Goal: Information Seeking & Learning: Learn about a topic

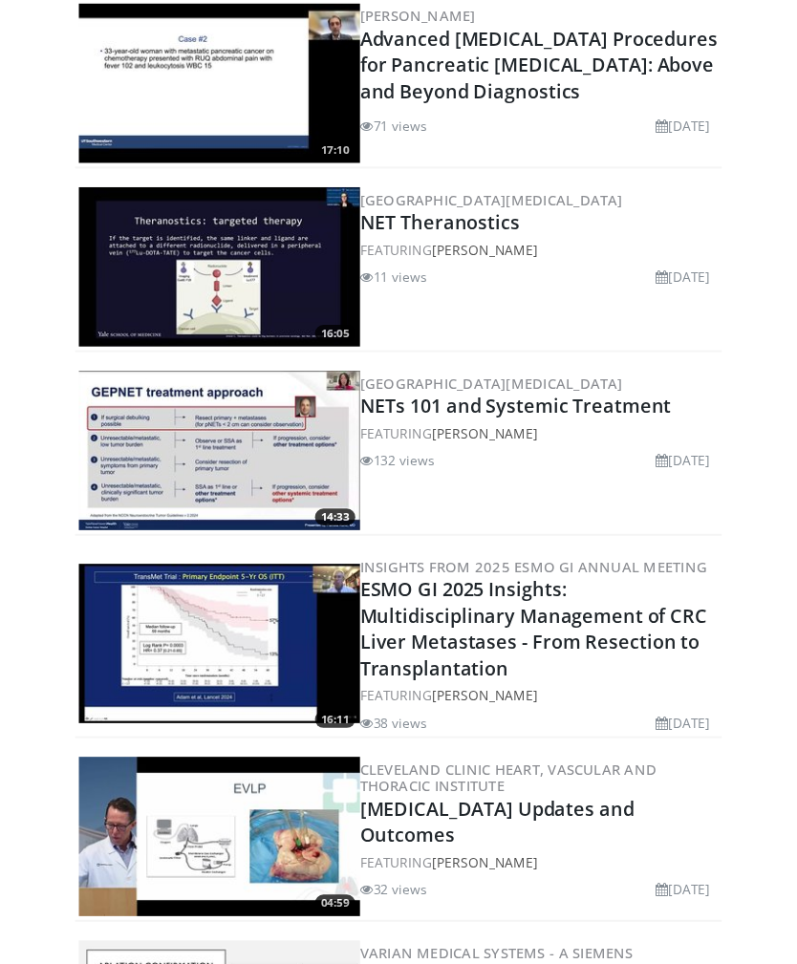
scroll to position [1098, 0]
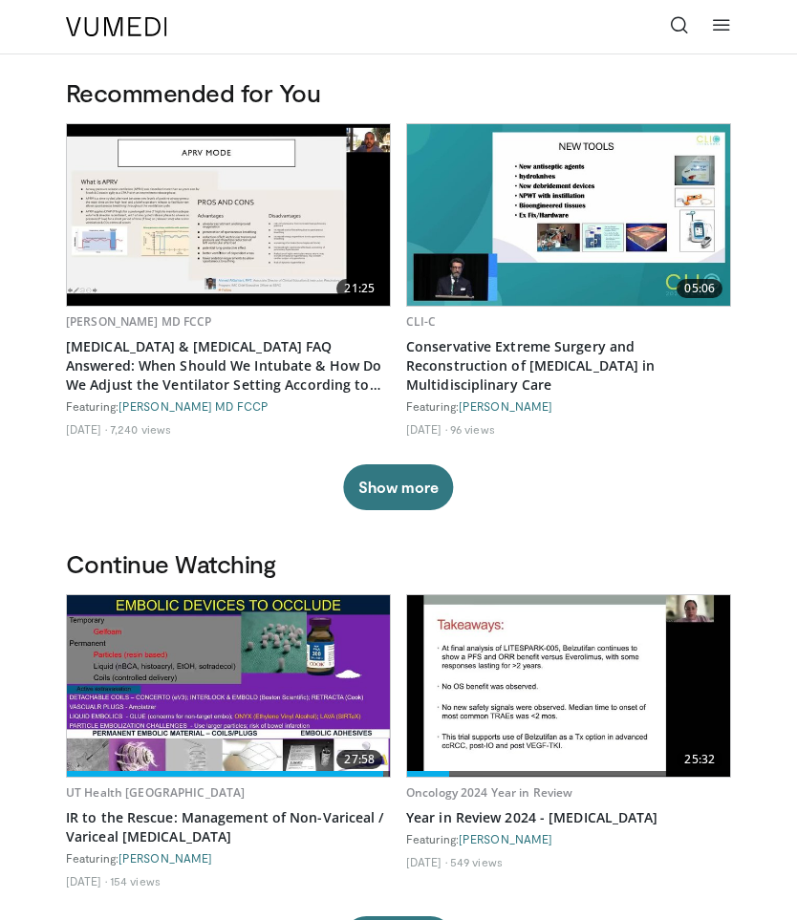
click at [679, 22] on icon at bounding box center [679, 24] width 19 height 19
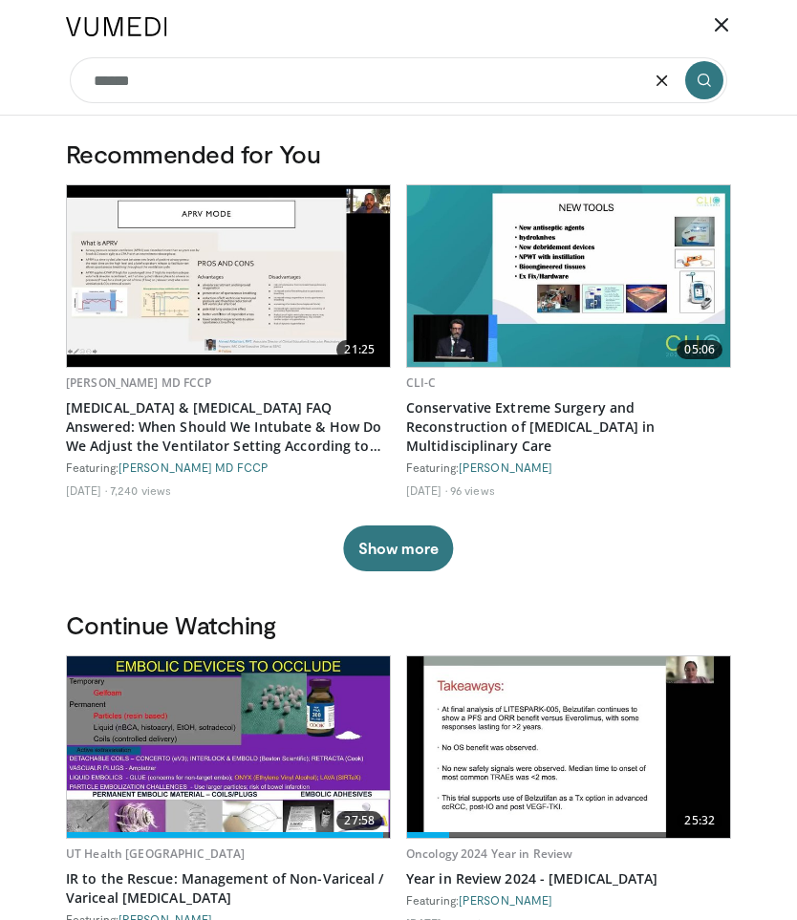
type input "*******"
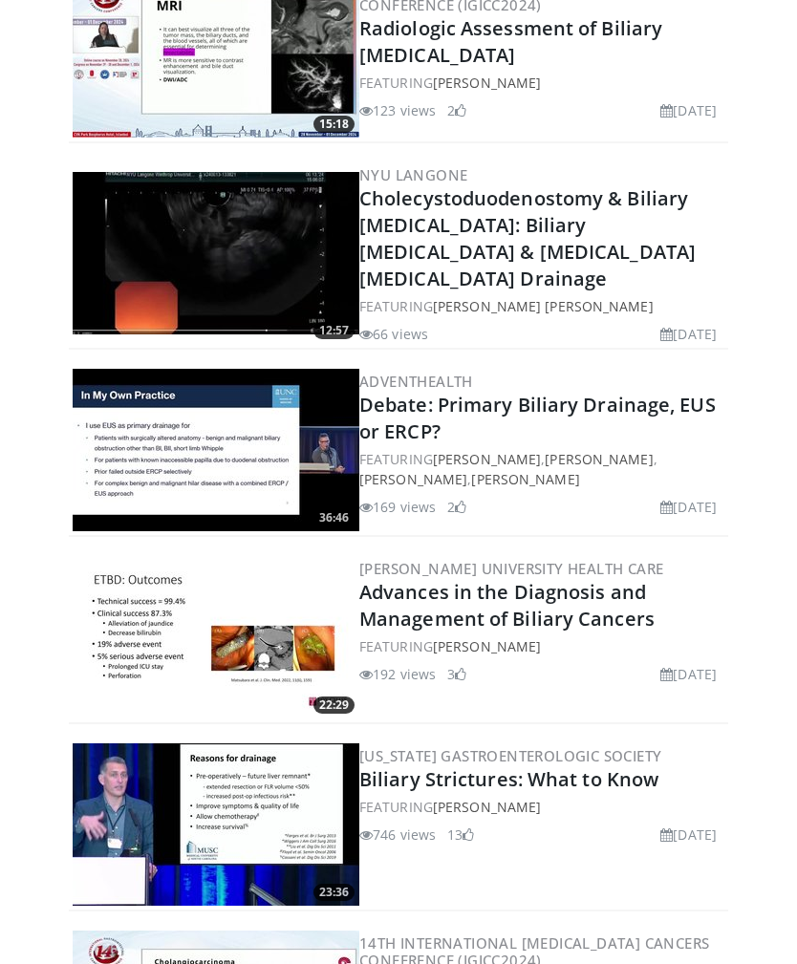
scroll to position [390, 0]
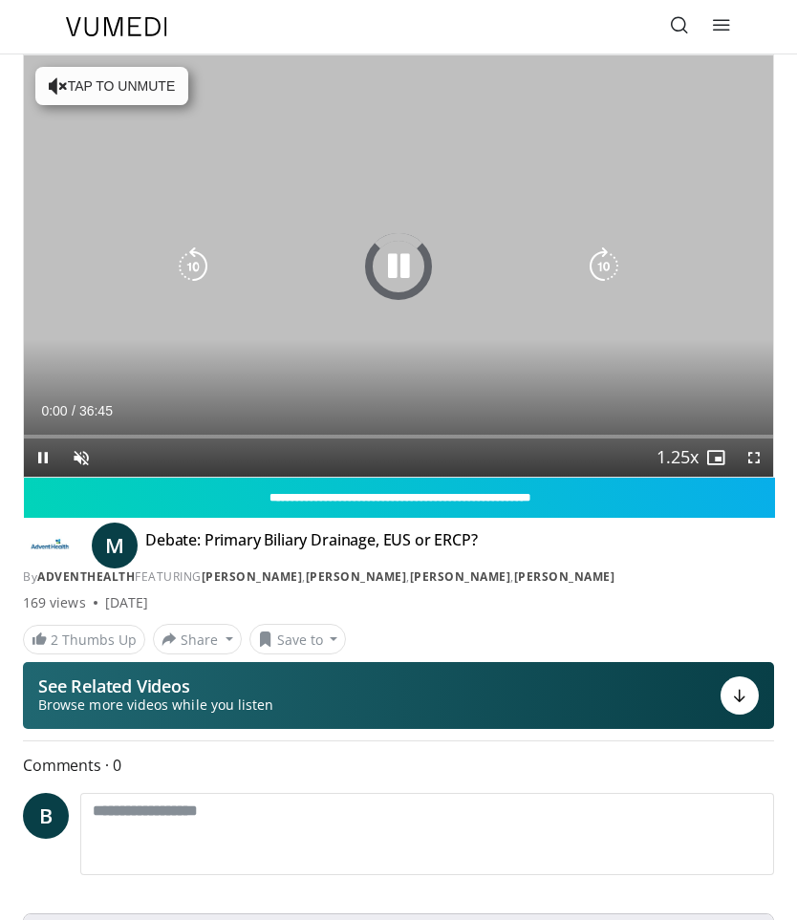
click at [392, 262] on icon "Video Player" at bounding box center [398, 267] width 38 height 38
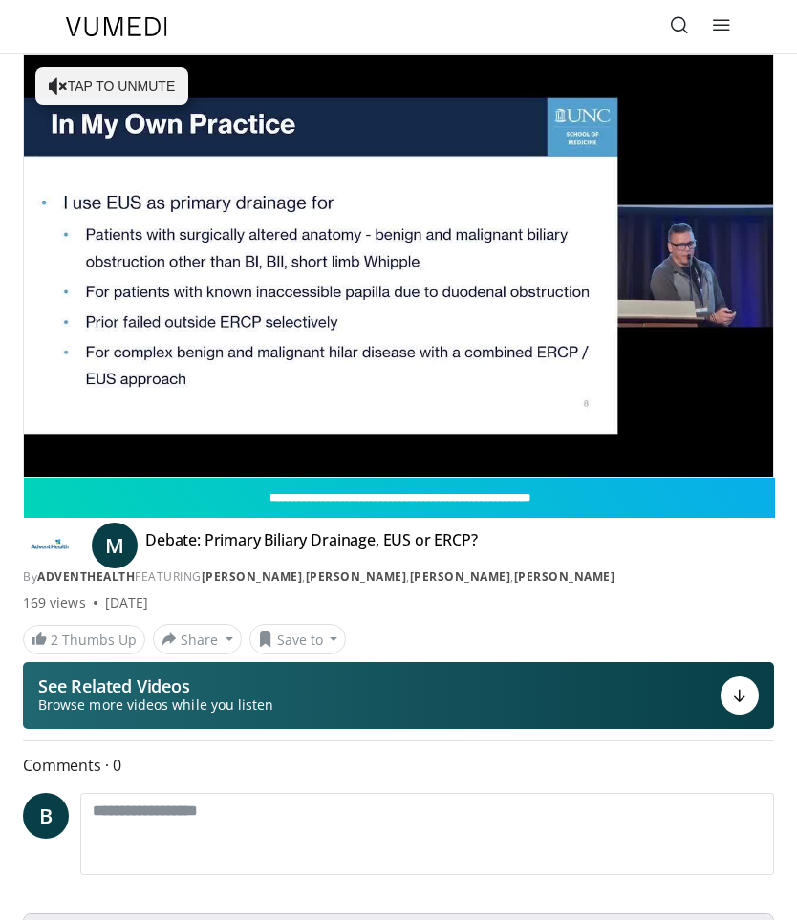
click at [400, 270] on icon "Video Player" at bounding box center [398, 267] width 38 height 38
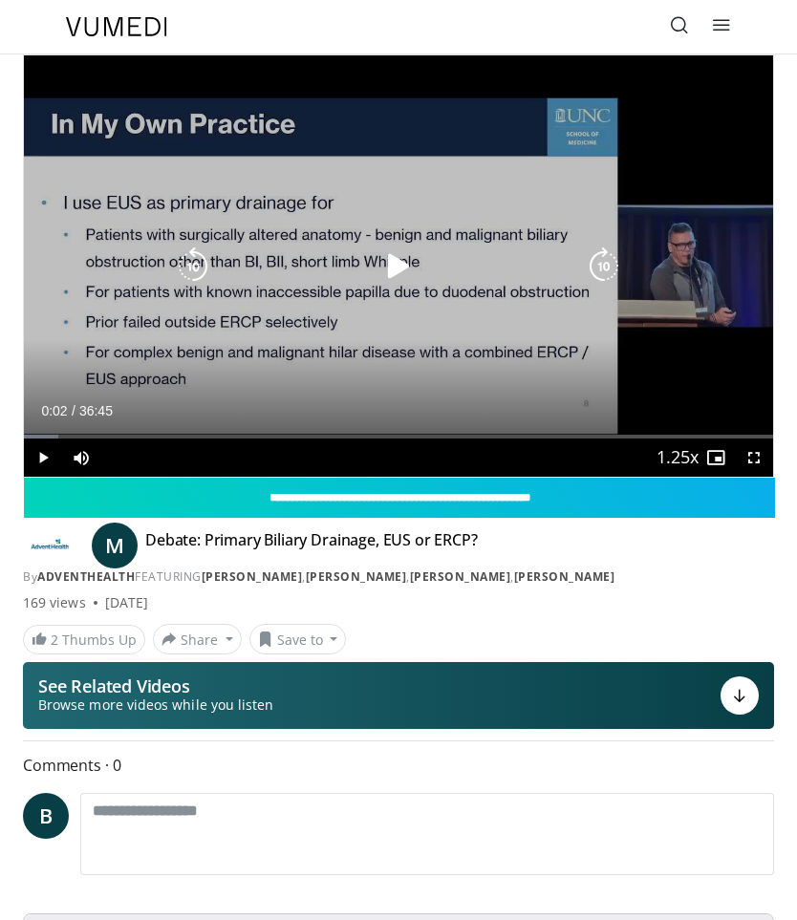
click at [146, 81] on div "10 seconds Tap to unmute" at bounding box center [398, 265] width 749 height 421
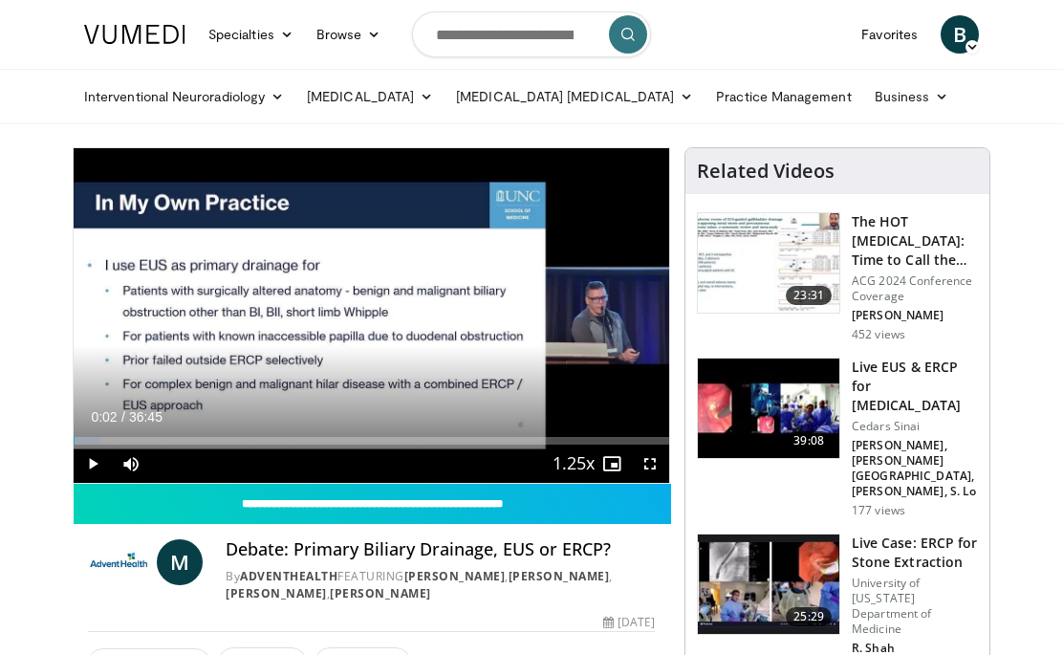
click at [378, 321] on icon "Video Player" at bounding box center [371, 316] width 54 height 54
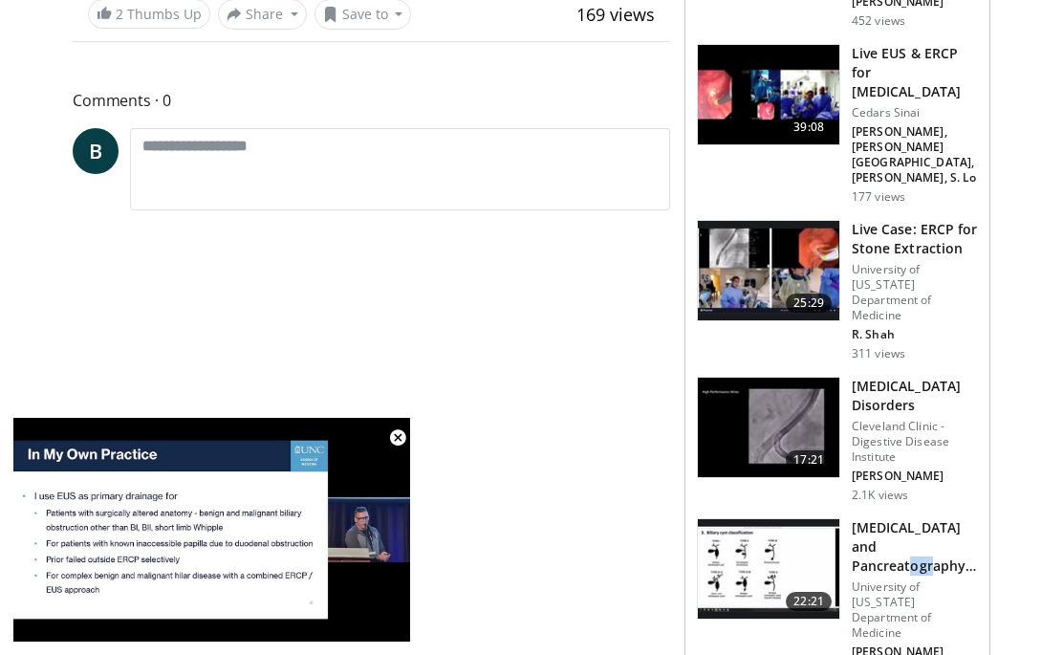
scroll to position [375, 0]
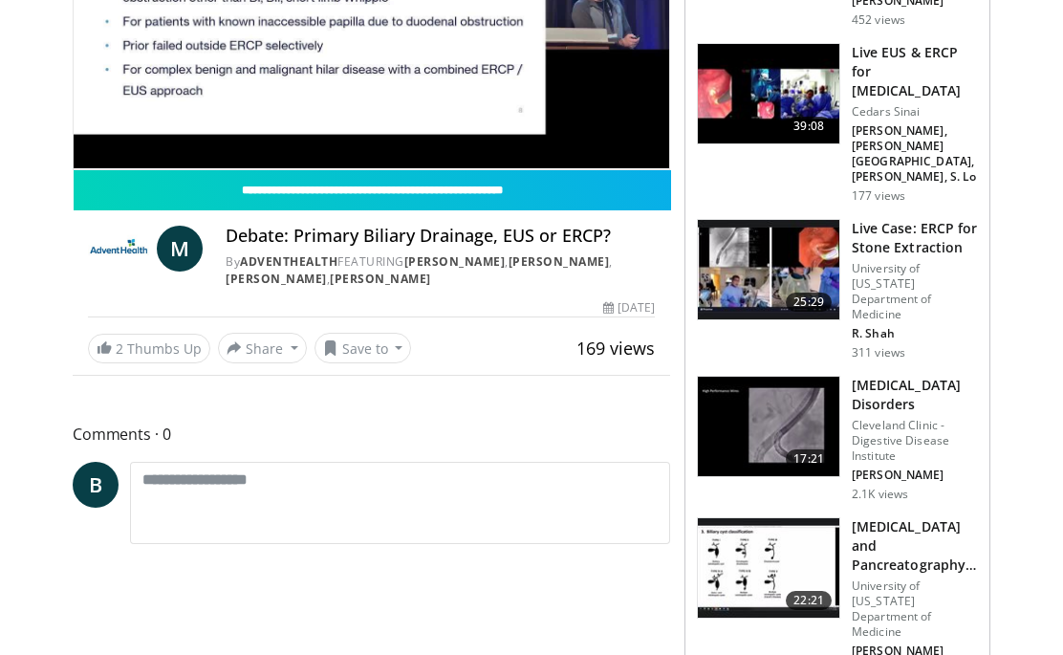
scroll to position [0, 0]
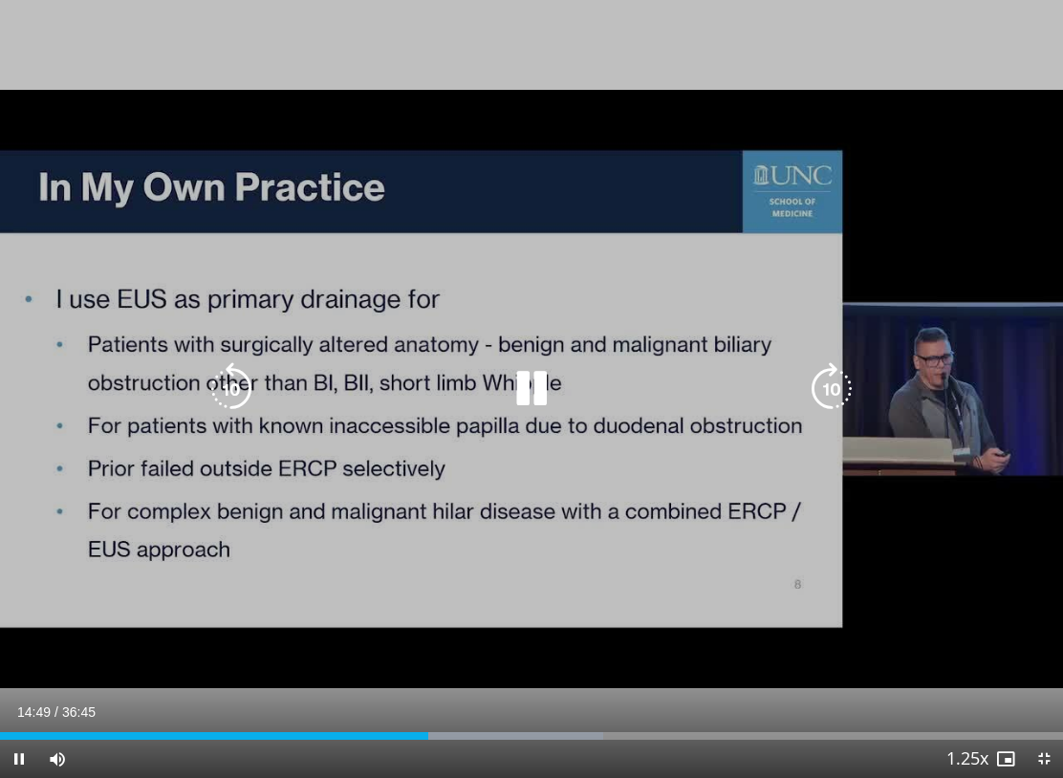
click at [243, 371] on icon "Video Player" at bounding box center [232, 389] width 54 height 54
click at [230, 399] on icon "Video Player" at bounding box center [232, 389] width 54 height 54
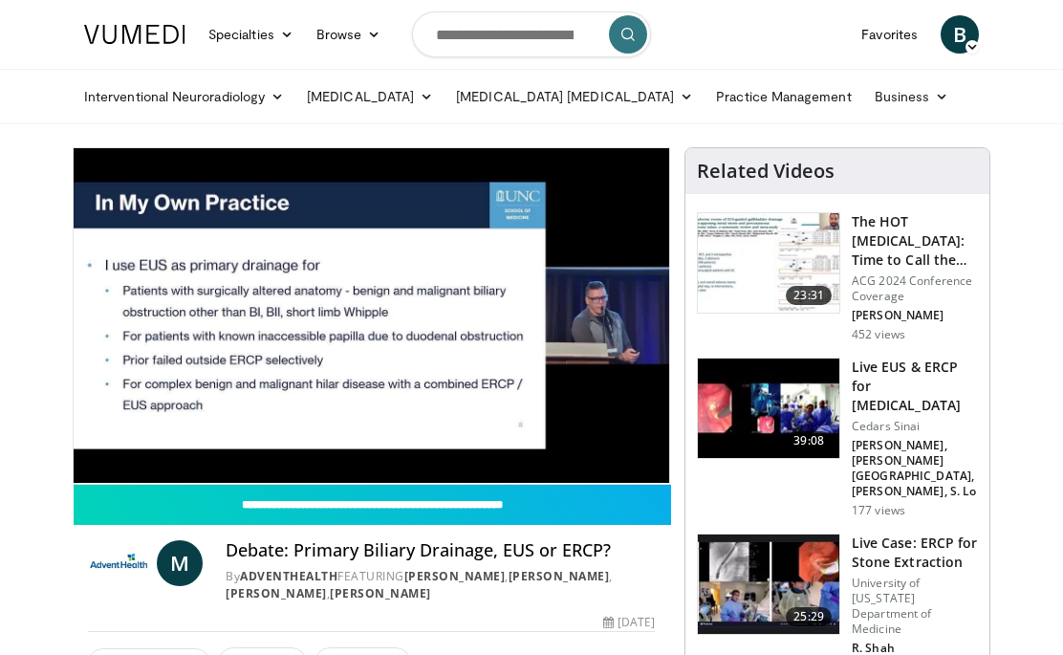
click at [796, 228] on h3 "The HOT [MEDICAL_DATA]: Time to Call the [MEDICAL_DATA]" at bounding box center [915, 240] width 126 height 57
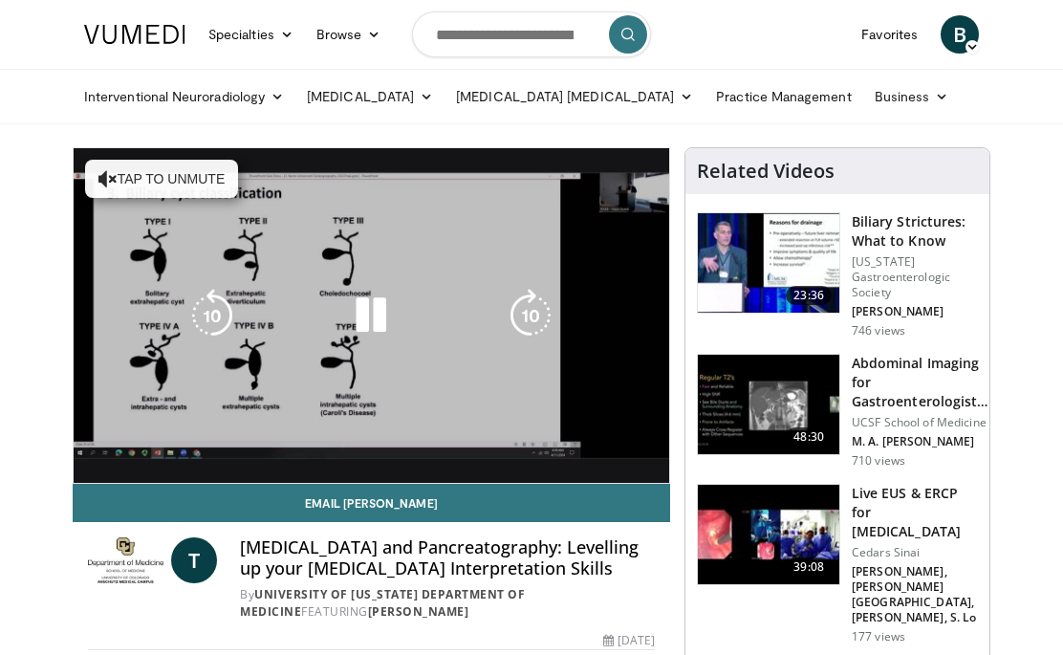
click at [367, 310] on icon "Video Player" at bounding box center [371, 316] width 54 height 54
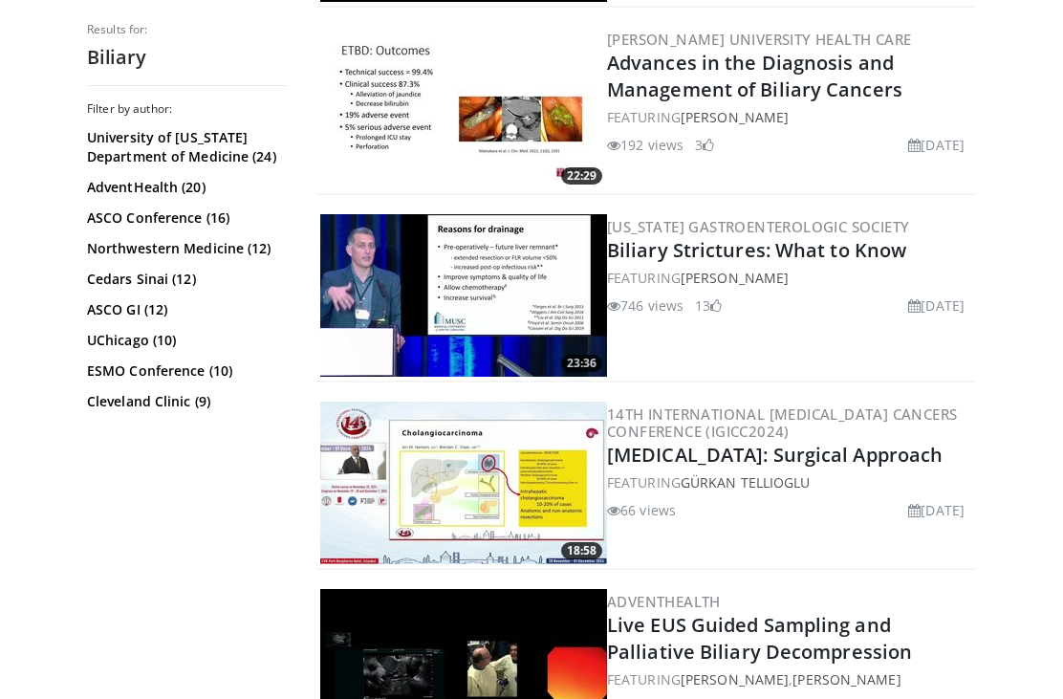
scroll to position [1019, 0]
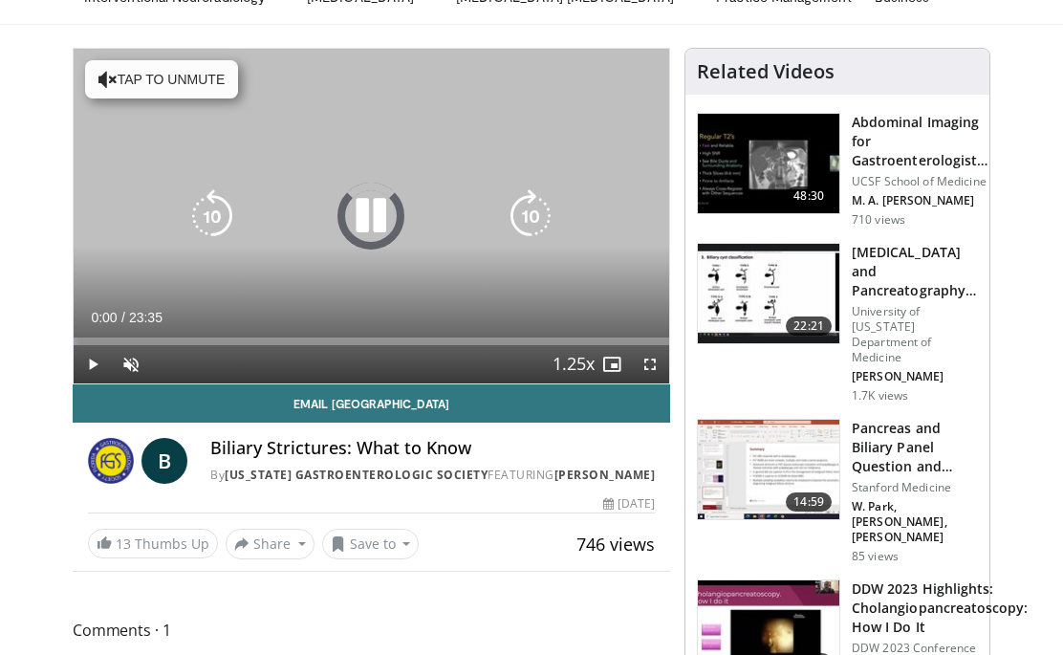
click at [362, 220] on icon "Video Player" at bounding box center [371, 216] width 54 height 54
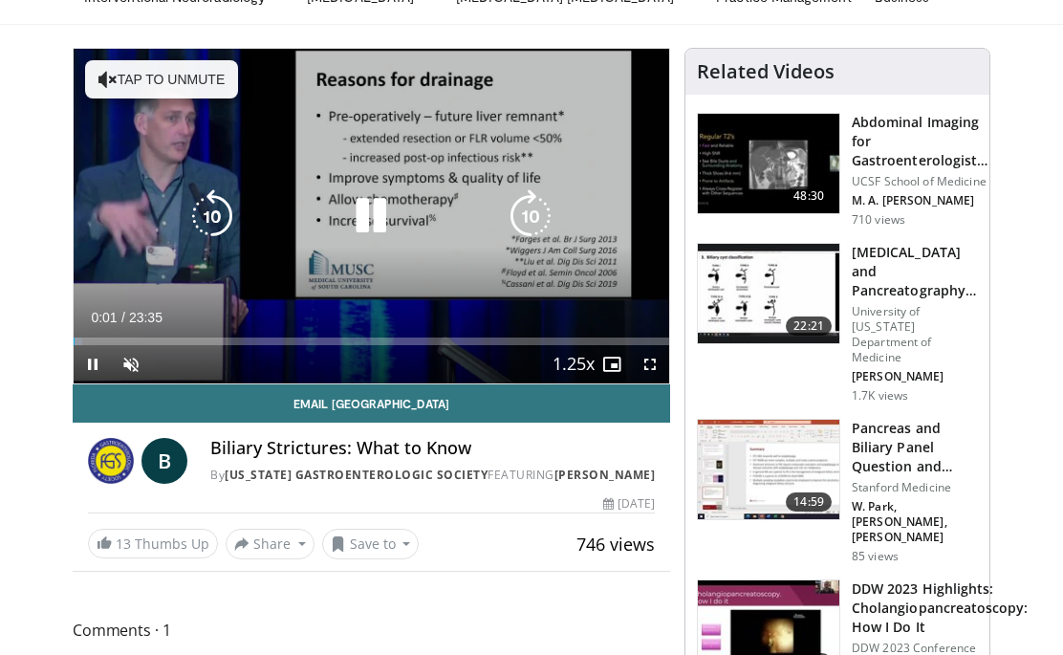
click at [370, 207] on icon "Video Player" at bounding box center [371, 216] width 54 height 54
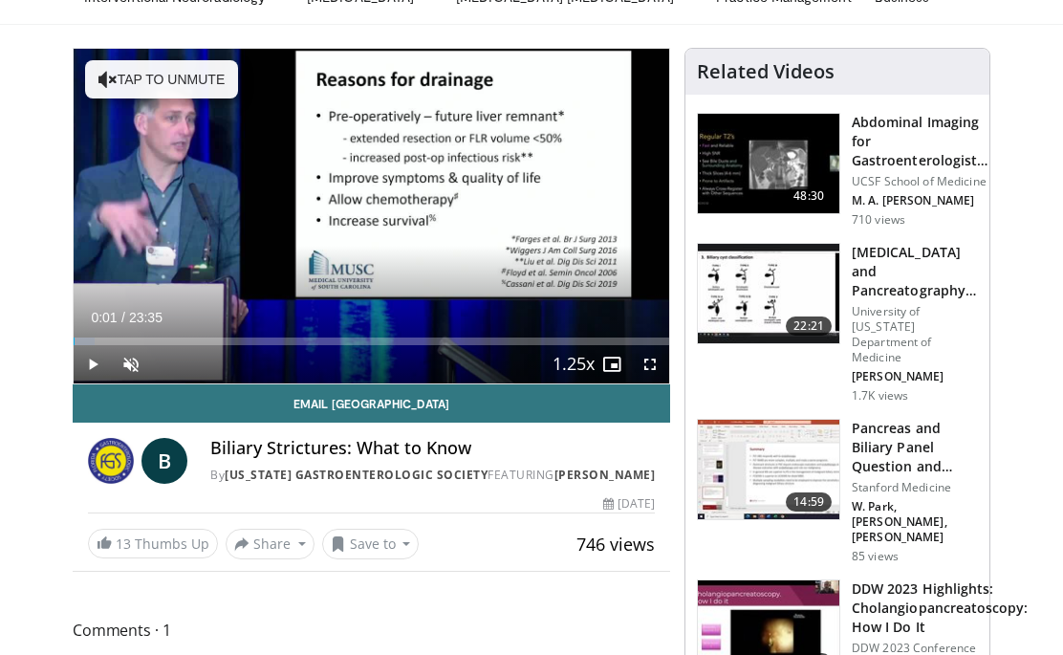
click at [201, 84] on div "10 seconds Tap to unmute" at bounding box center [371, 216] width 595 height 334
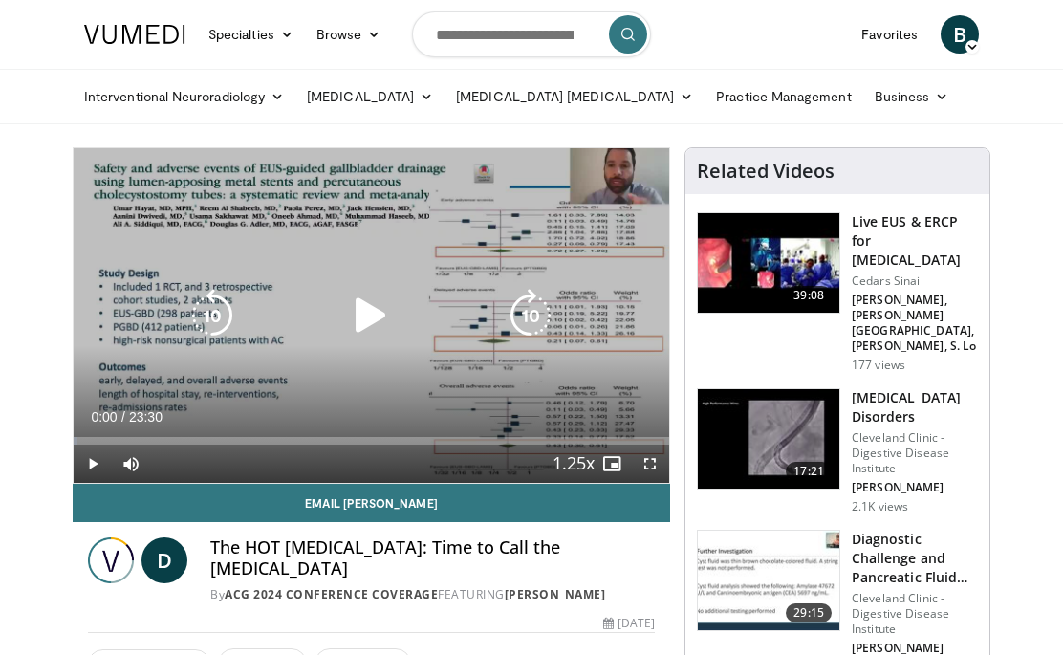
click at [357, 304] on icon "Video Player" at bounding box center [371, 316] width 54 height 54
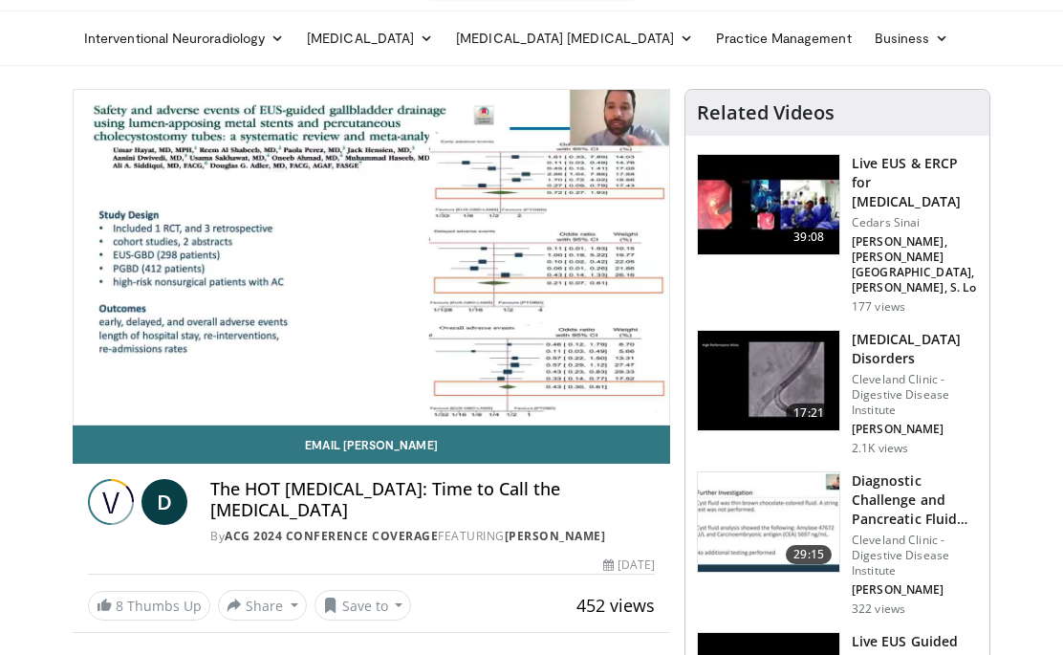
scroll to position [59, 0]
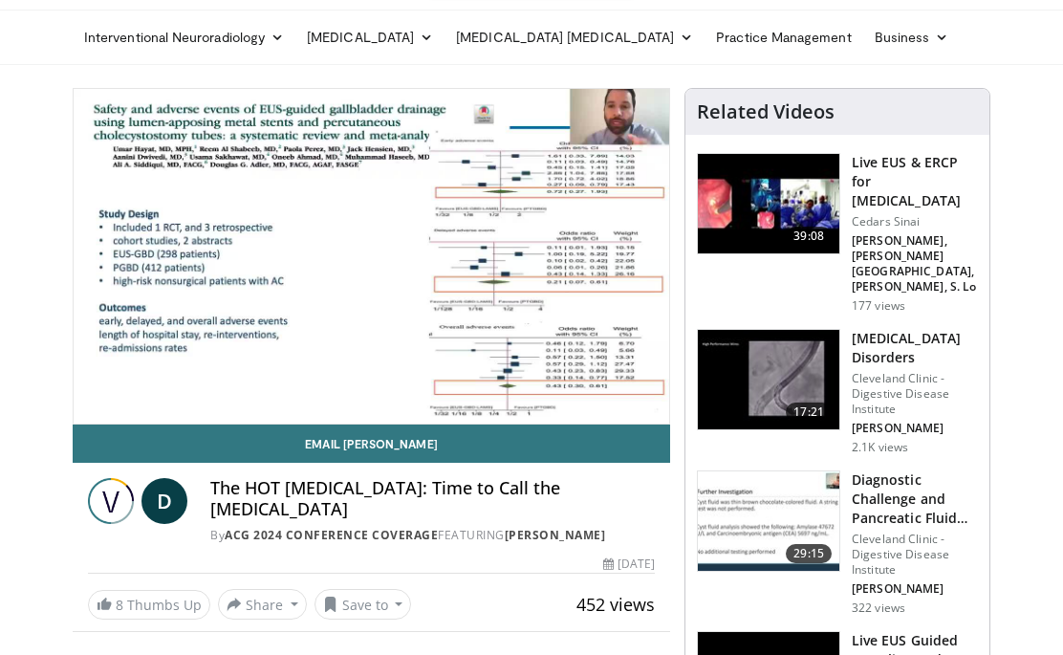
click at [904, 481] on h3 "Diagnostic Challenge and Pancreatic Fluid Collection" at bounding box center [915, 498] width 126 height 57
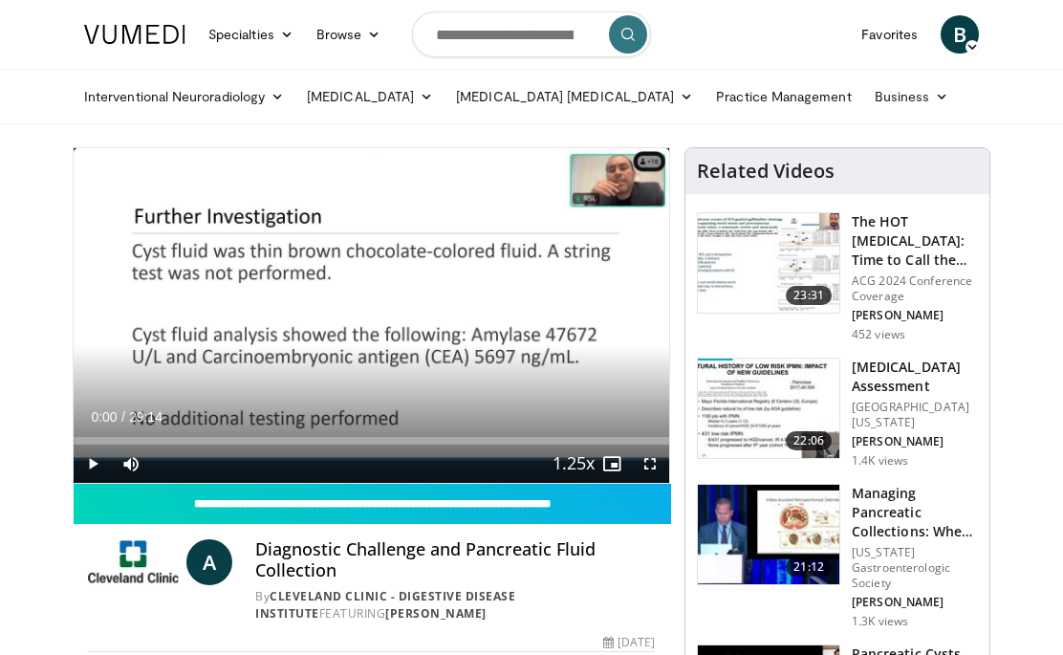
click at [398, 337] on icon "Video Player" at bounding box center [371, 316] width 54 height 54
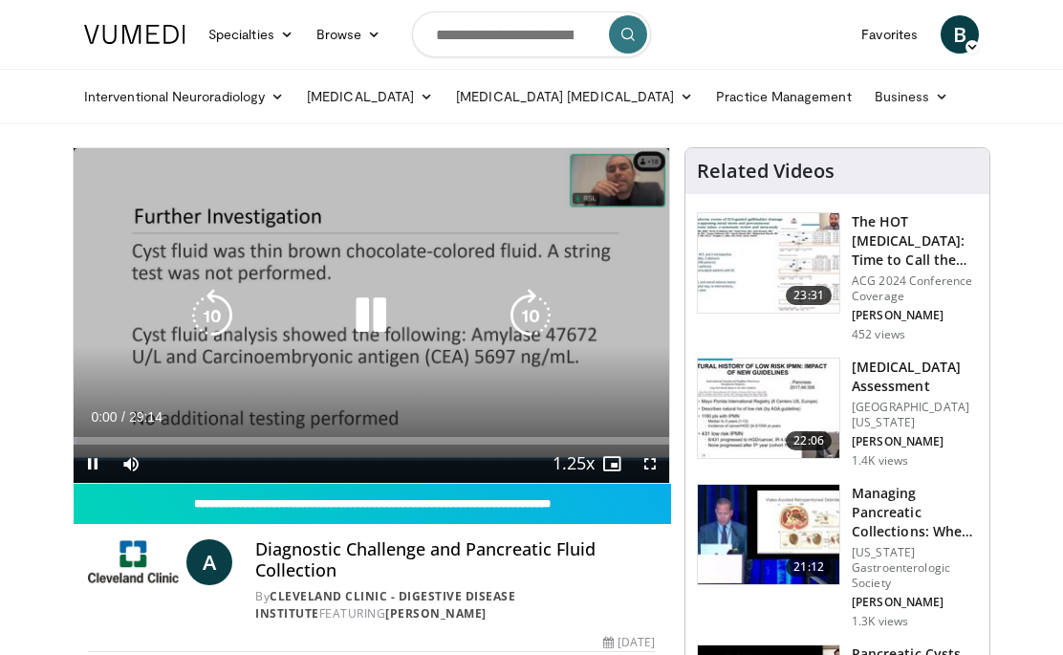
click at [357, 306] on icon "Video Player" at bounding box center [371, 316] width 54 height 54
click at [373, 312] on icon "Video Player" at bounding box center [371, 316] width 54 height 54
